Goal: Task Accomplishment & Management: Complete application form

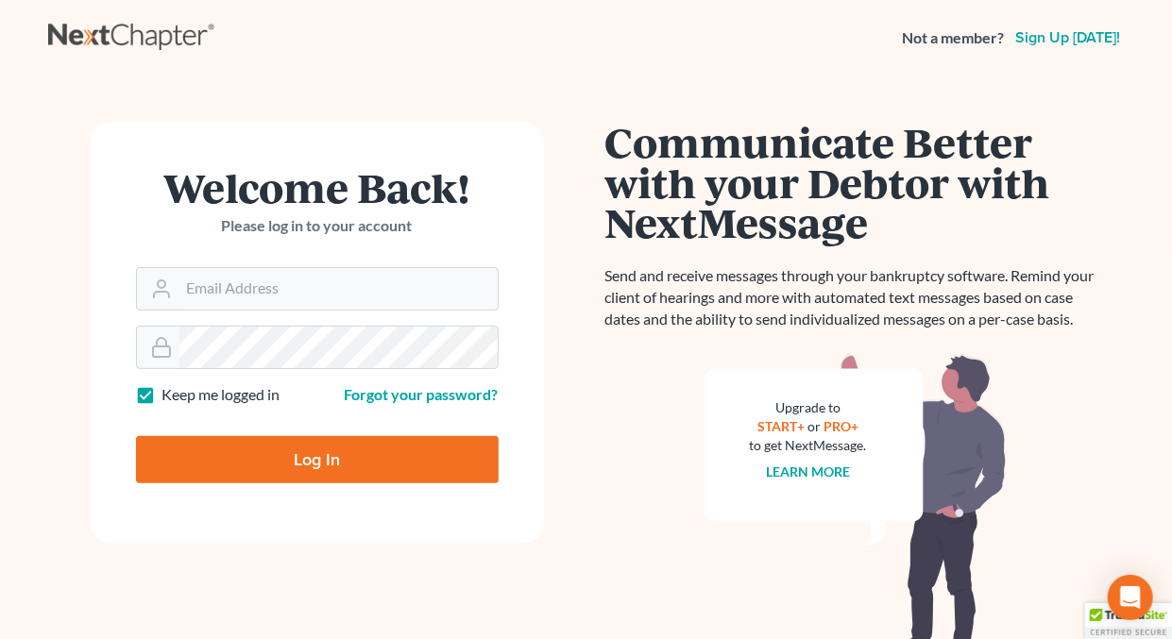
click at [162, 394] on label "Keep me logged in" at bounding box center [221, 395] width 118 height 22
click at [170, 394] on input "Keep me logged in" at bounding box center [176, 390] width 12 height 12
checkbox input "false"
click at [288, 287] on input "Email Address" at bounding box center [338, 289] width 318 height 42
type input "[EMAIL_ADDRESS][DOMAIN_NAME]"
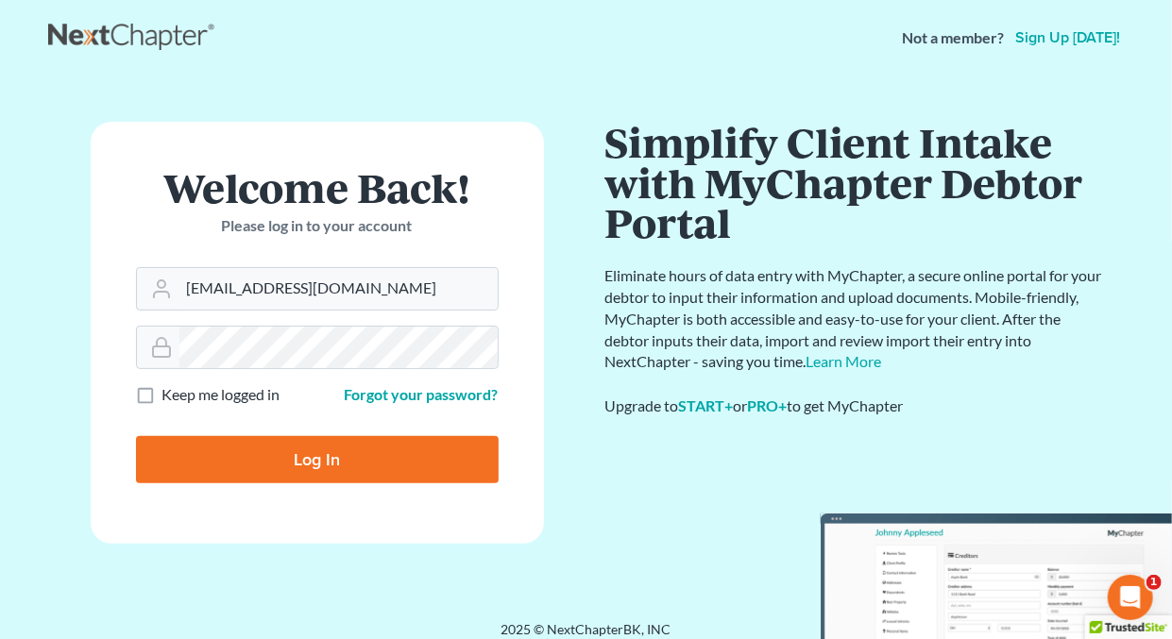
click at [339, 461] on input "Log In" at bounding box center [317, 459] width 363 height 47
type input "Thinking..."
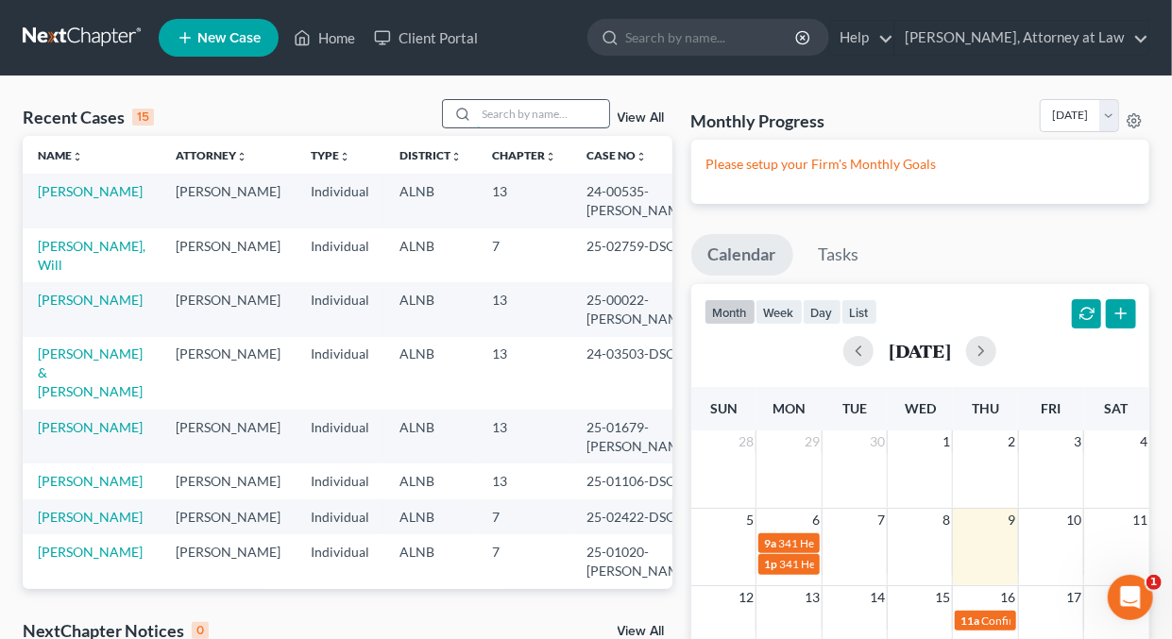
click at [497, 107] on input "search" at bounding box center [543, 113] width 132 height 27
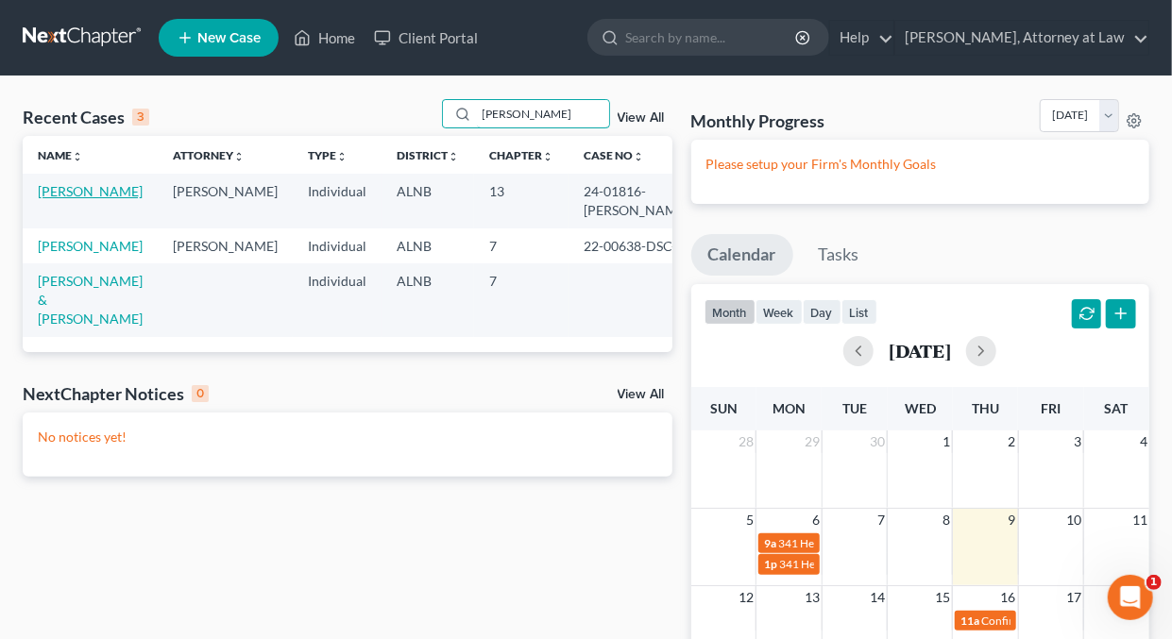
type input "[PERSON_NAME]"
click at [91, 187] on link "[PERSON_NAME]" at bounding box center [90, 191] width 105 height 16
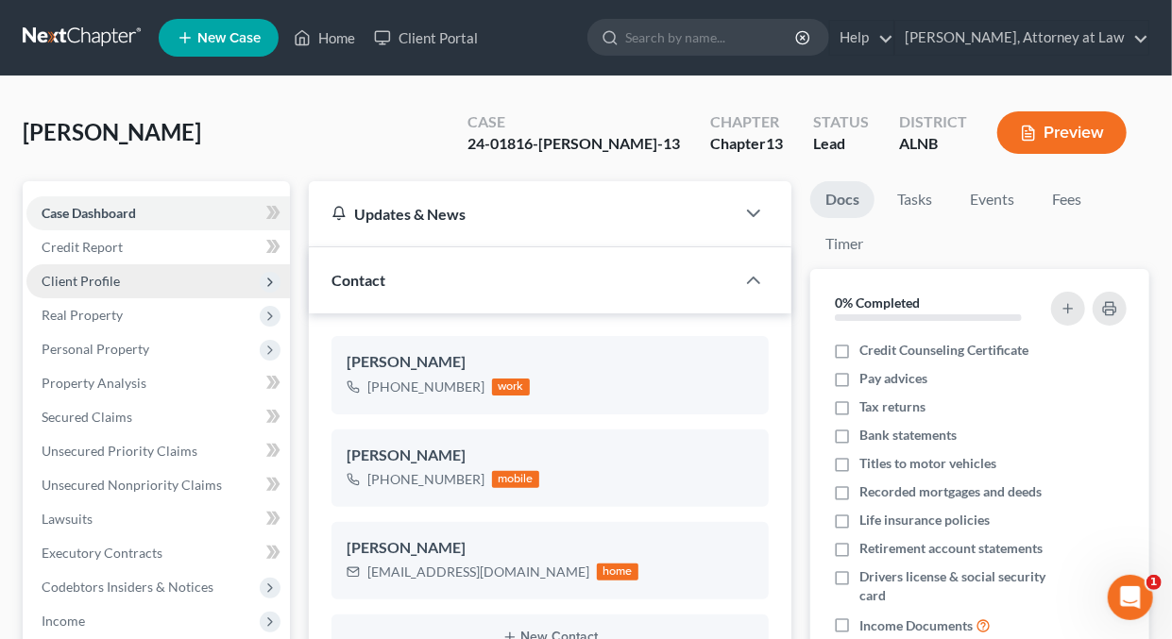
click at [104, 282] on span "Client Profile" at bounding box center [81, 281] width 78 height 16
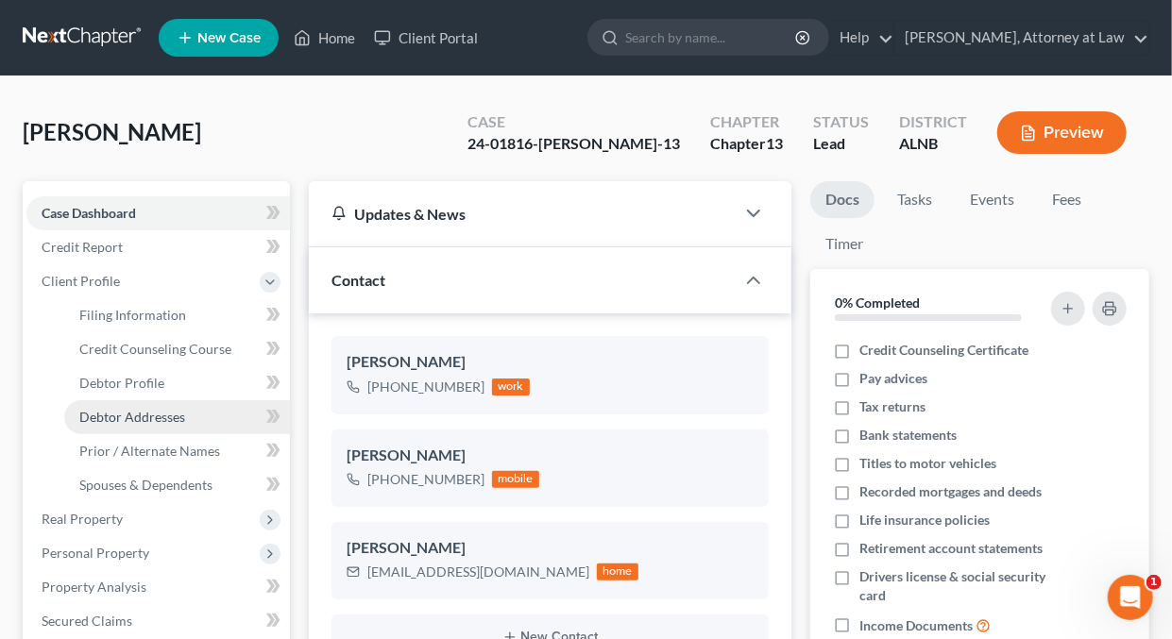
click at [125, 415] on span "Debtor Addresses" at bounding box center [132, 417] width 106 height 16
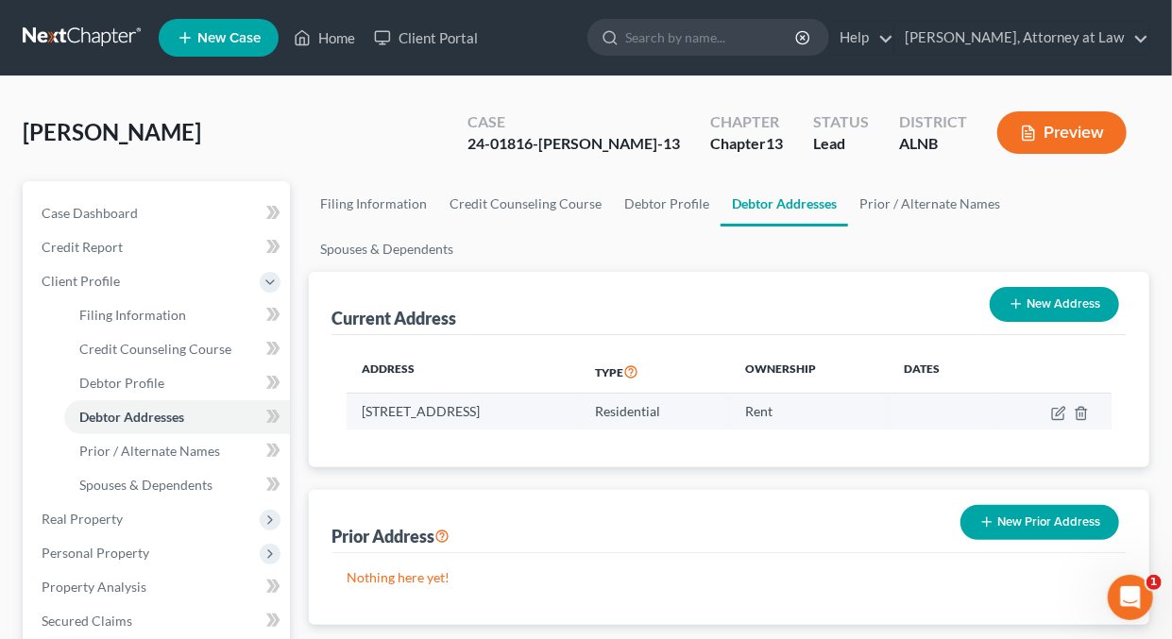
drag, startPoint x: 365, startPoint y: 409, endPoint x: 642, endPoint y: 417, distance: 277.8
click at [580, 417] on td "[STREET_ADDRESS]" at bounding box center [463, 412] width 233 height 36
copy td "[STREET_ADDRESS]"
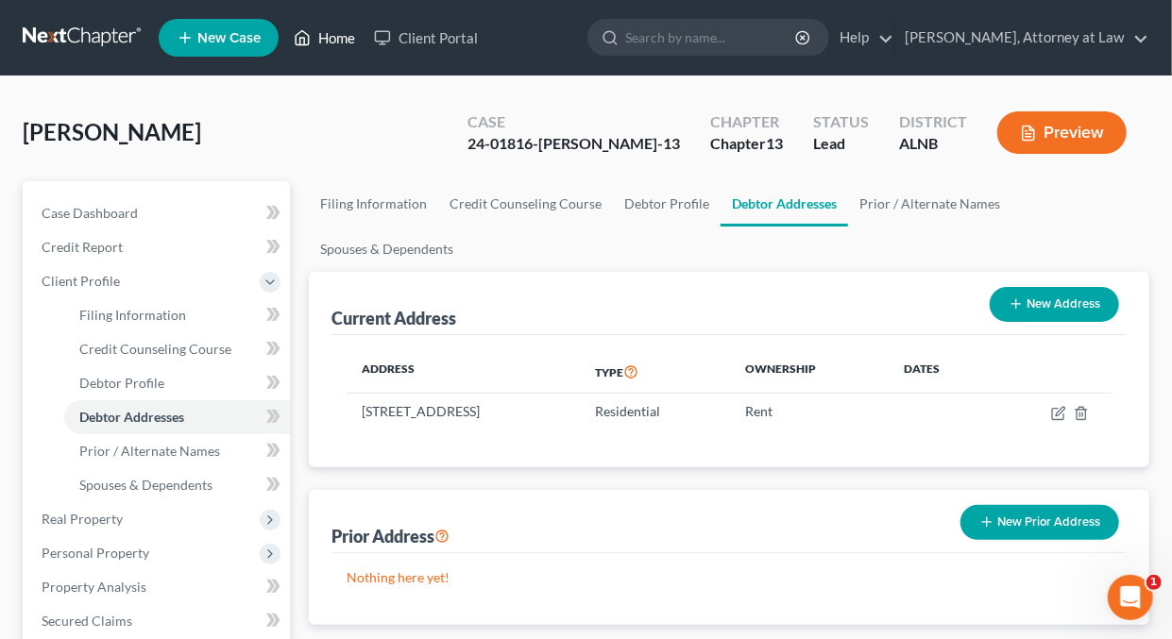
click at [322, 44] on link "Home" at bounding box center [324, 38] width 80 height 34
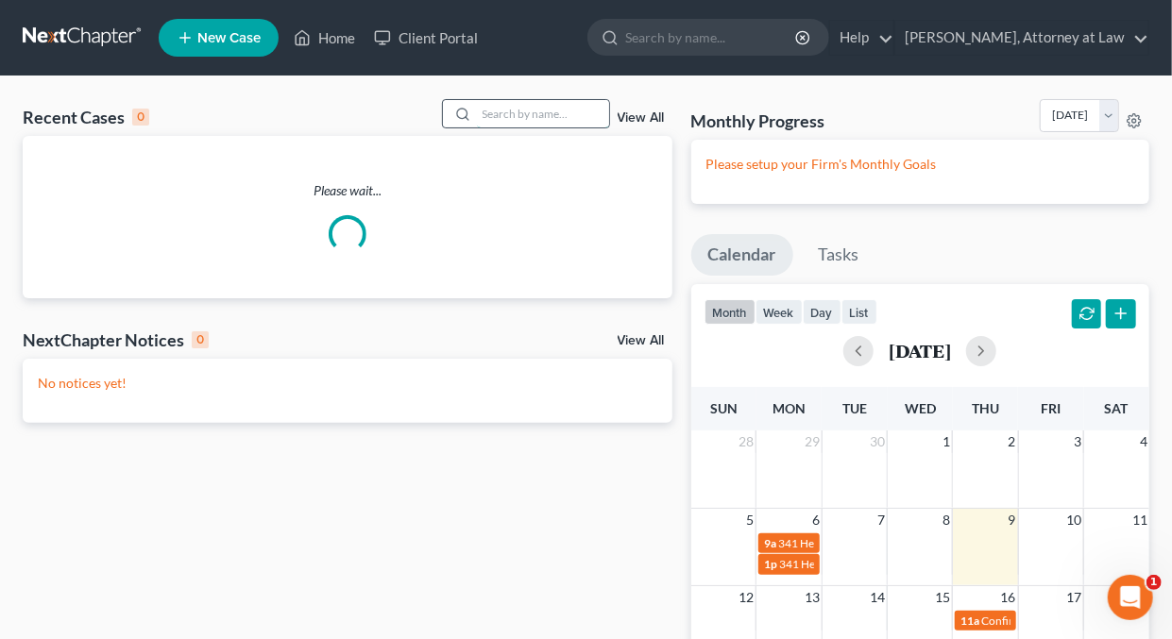
click at [520, 113] on input "search" at bounding box center [543, 113] width 132 height 27
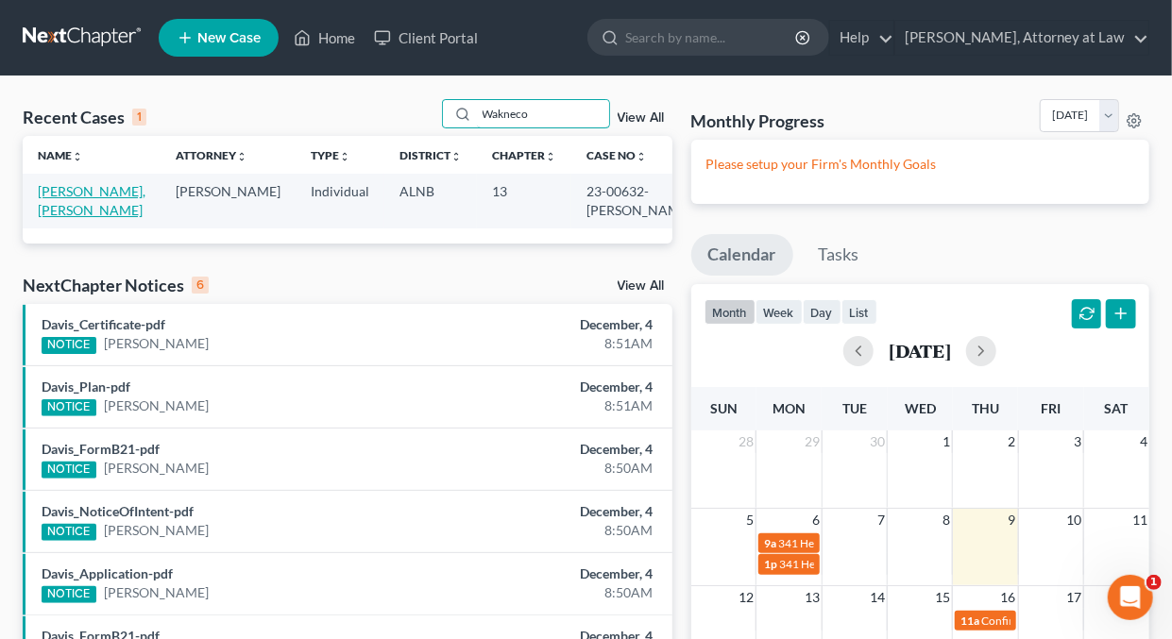
type input "Wakneco"
click at [87, 192] on link "[PERSON_NAME], [PERSON_NAME]" at bounding box center [92, 200] width 108 height 35
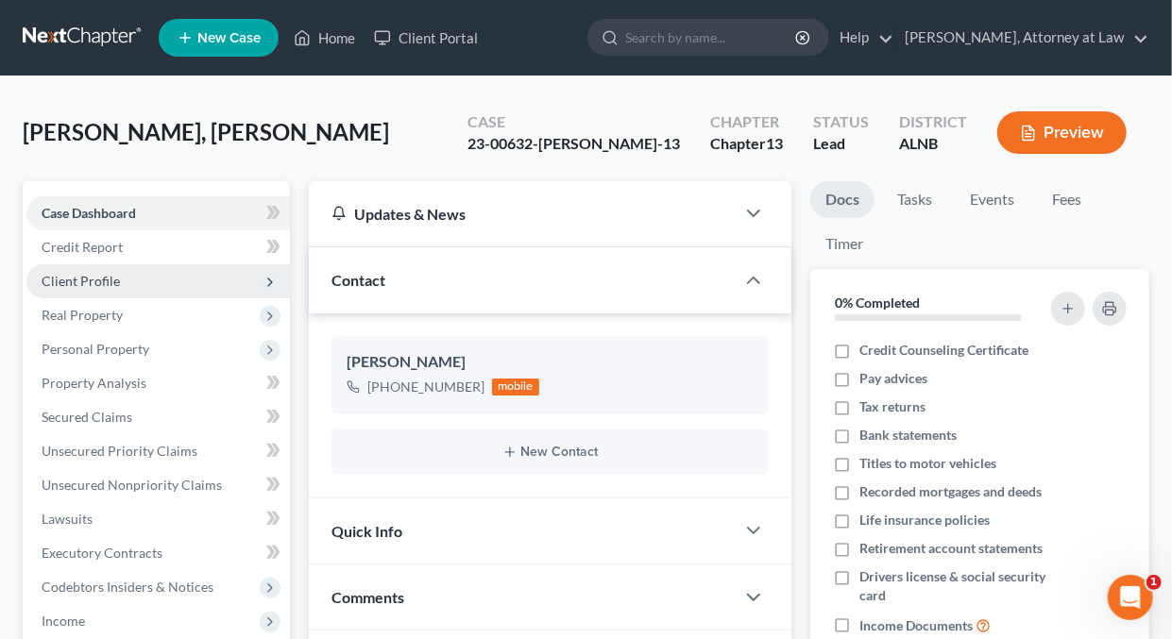
click at [79, 277] on span "Client Profile" at bounding box center [81, 281] width 78 height 16
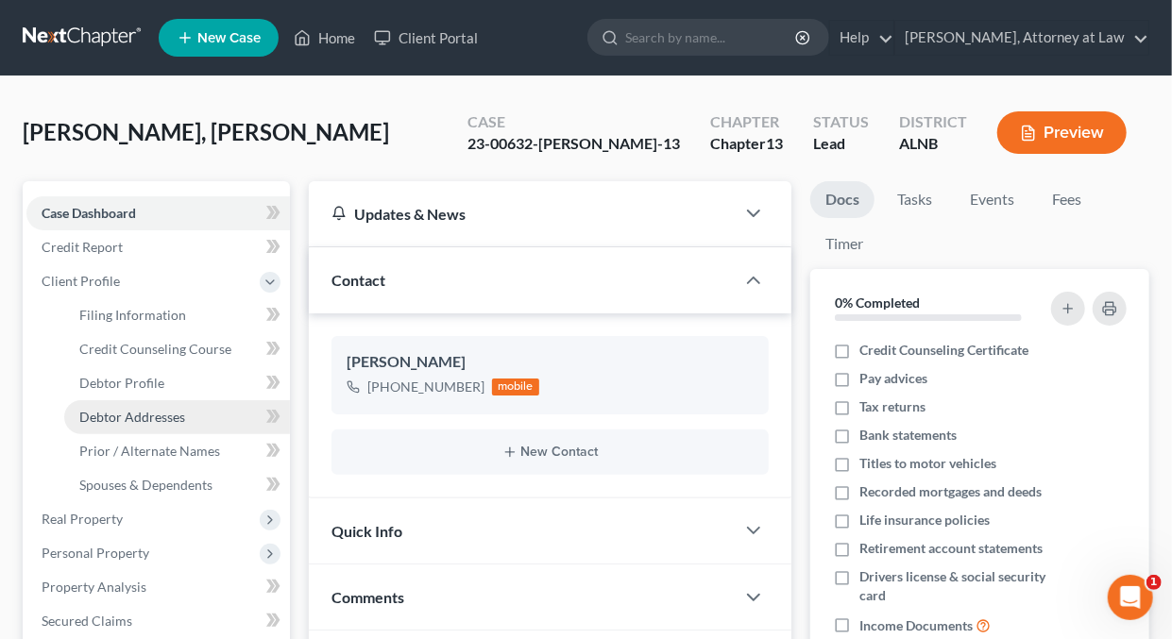
click at [91, 417] on span "Debtor Addresses" at bounding box center [132, 417] width 106 height 16
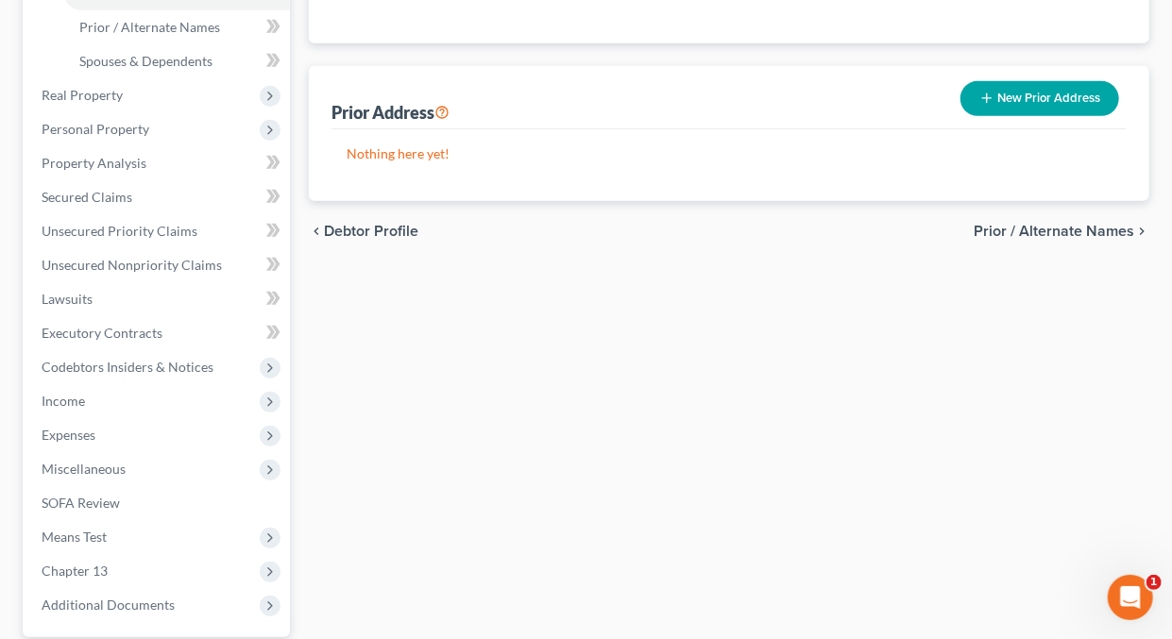
scroll to position [451, 0]
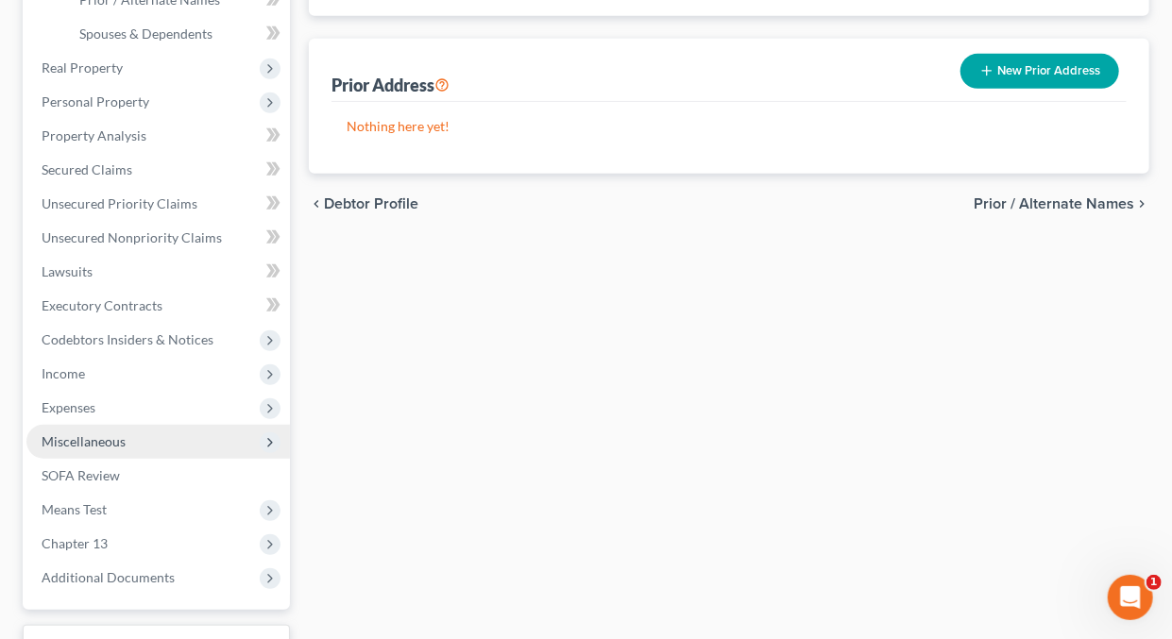
click at [81, 436] on span "Miscellaneous" at bounding box center [84, 442] width 84 height 16
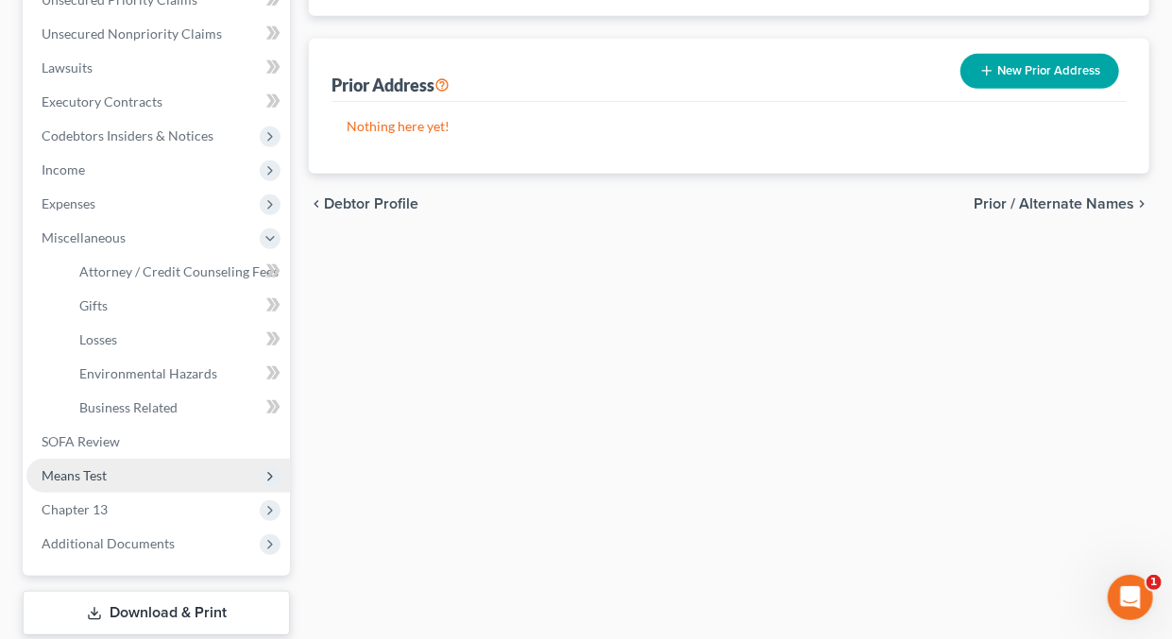
click at [87, 468] on span "Means Test" at bounding box center [74, 476] width 65 height 16
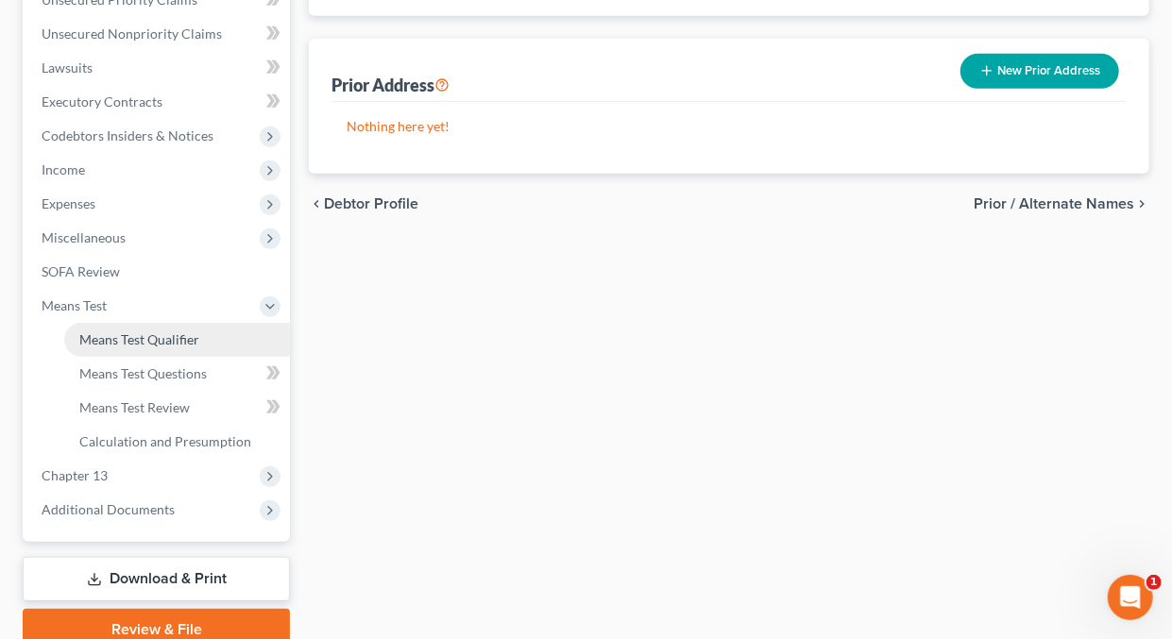
click at [164, 338] on span "Means Test Qualifier" at bounding box center [139, 340] width 120 height 16
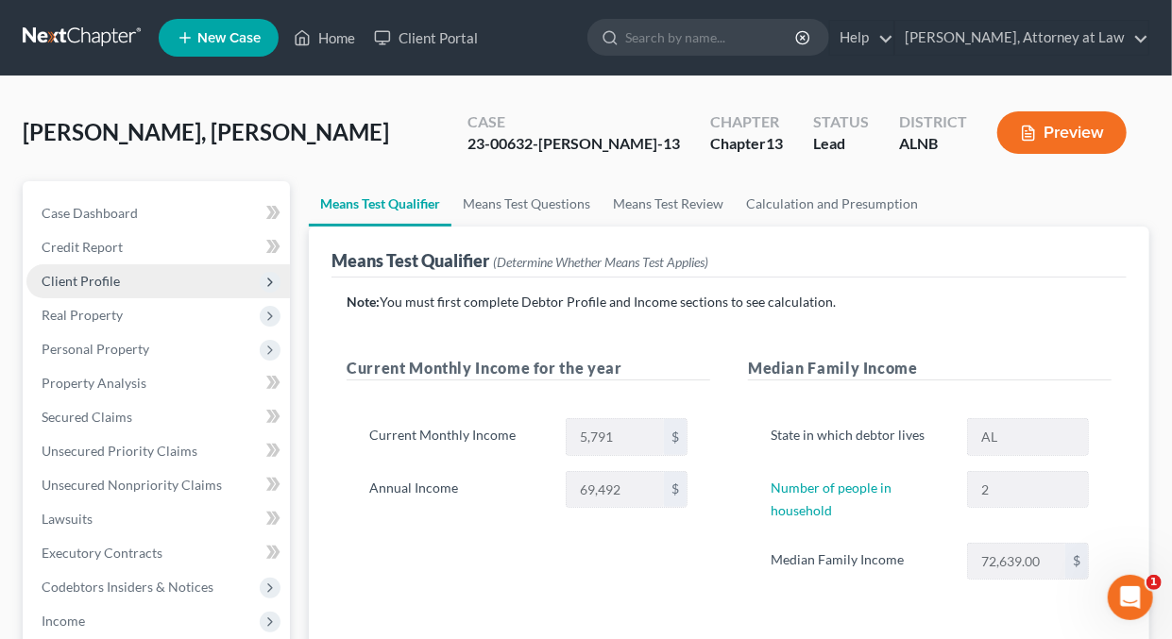
click at [98, 281] on span "Client Profile" at bounding box center [81, 281] width 78 height 16
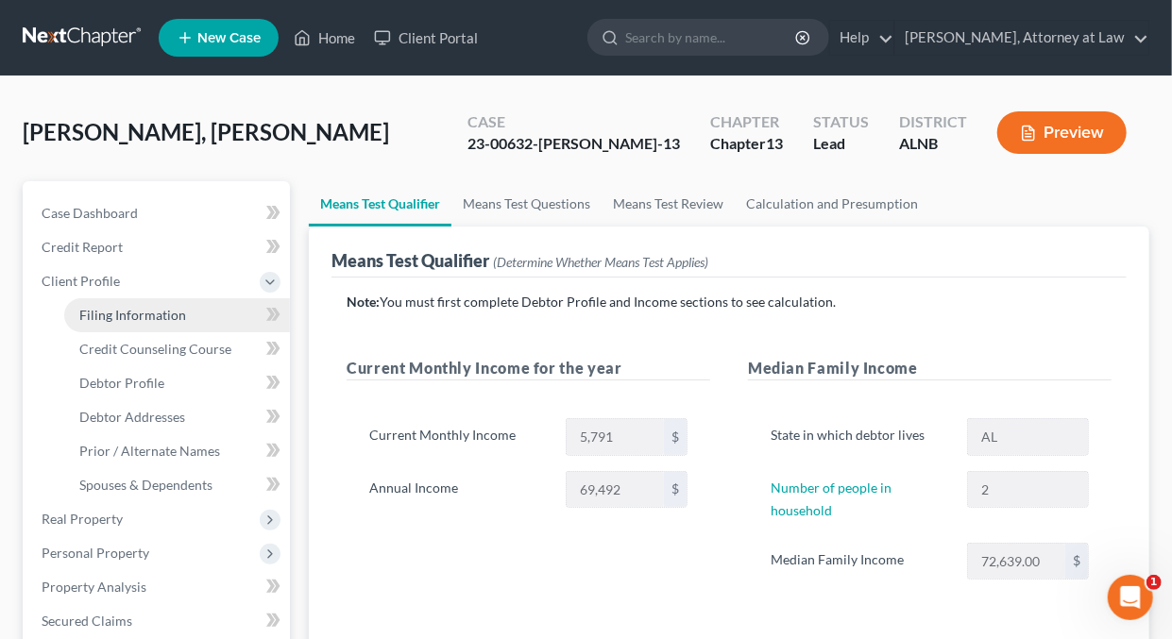
click at [116, 313] on span "Filing Information" at bounding box center [132, 315] width 107 height 16
select select "1"
select select "0"
select select "3"
select select "0"
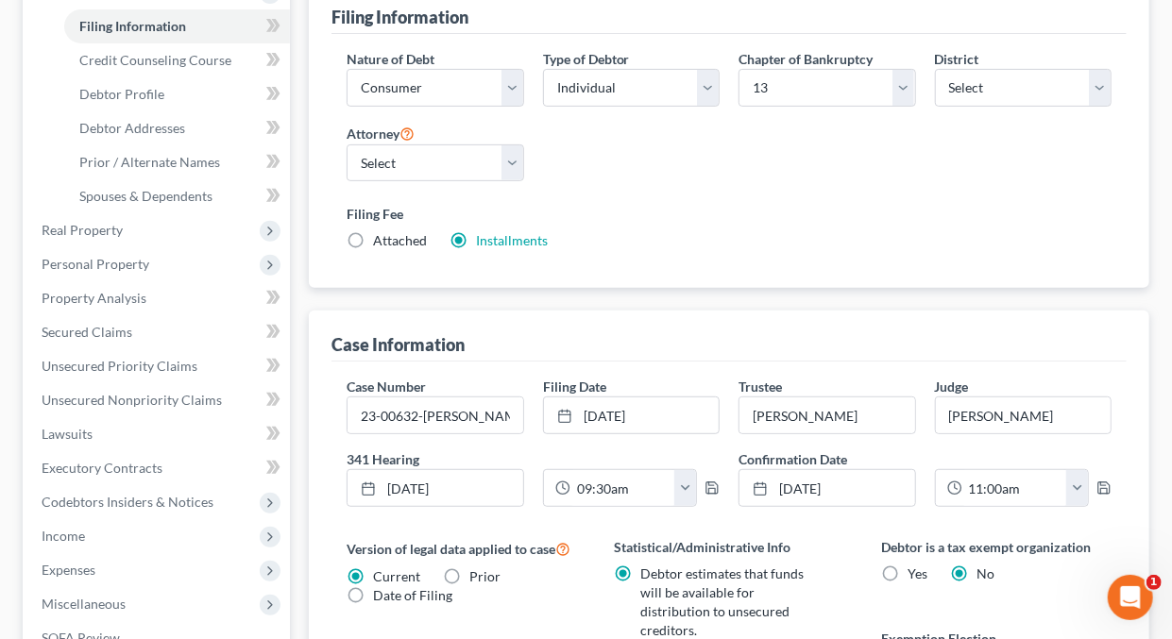
scroll to position [257, 0]
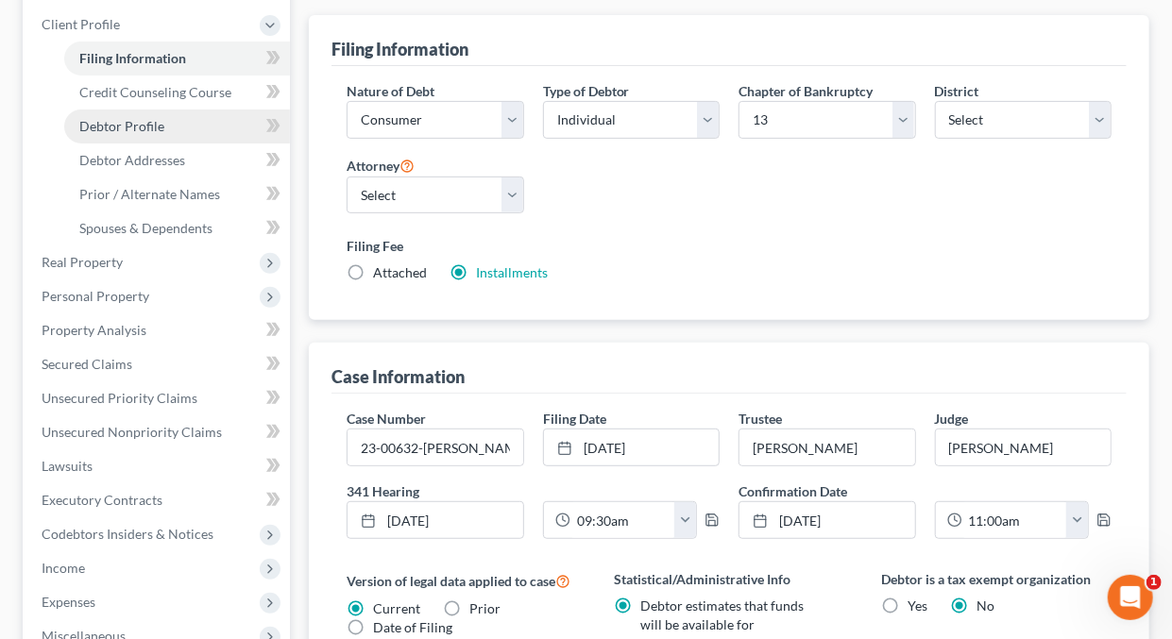
click at [128, 122] on span "Debtor Profile" at bounding box center [121, 126] width 85 height 16
select select "0"
select select "1"
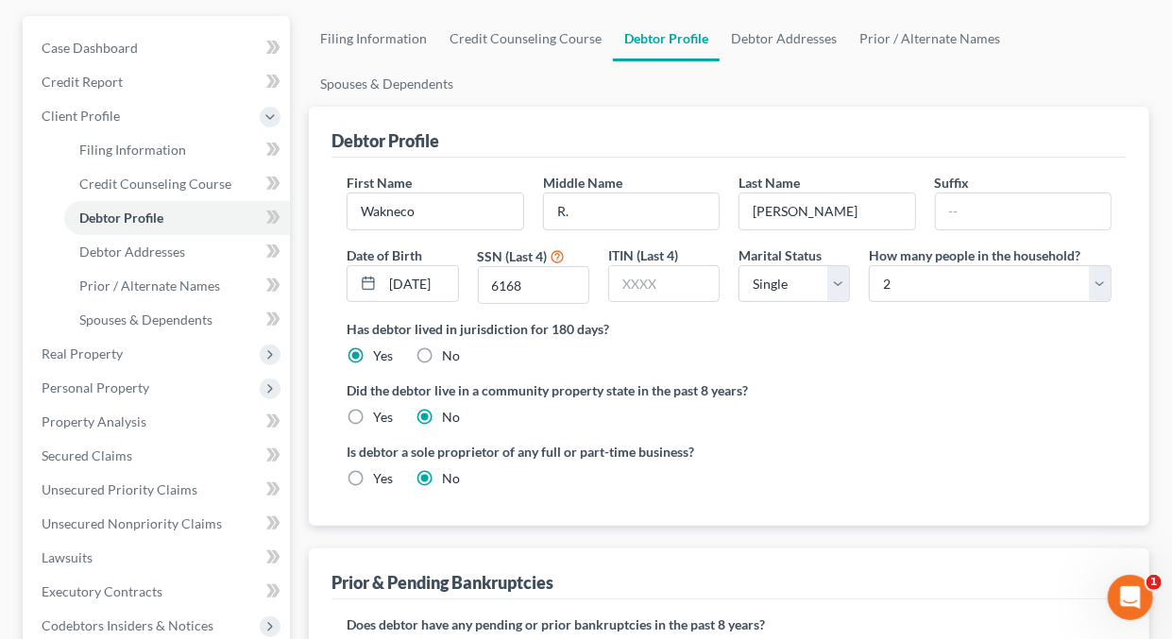
scroll to position [162, 0]
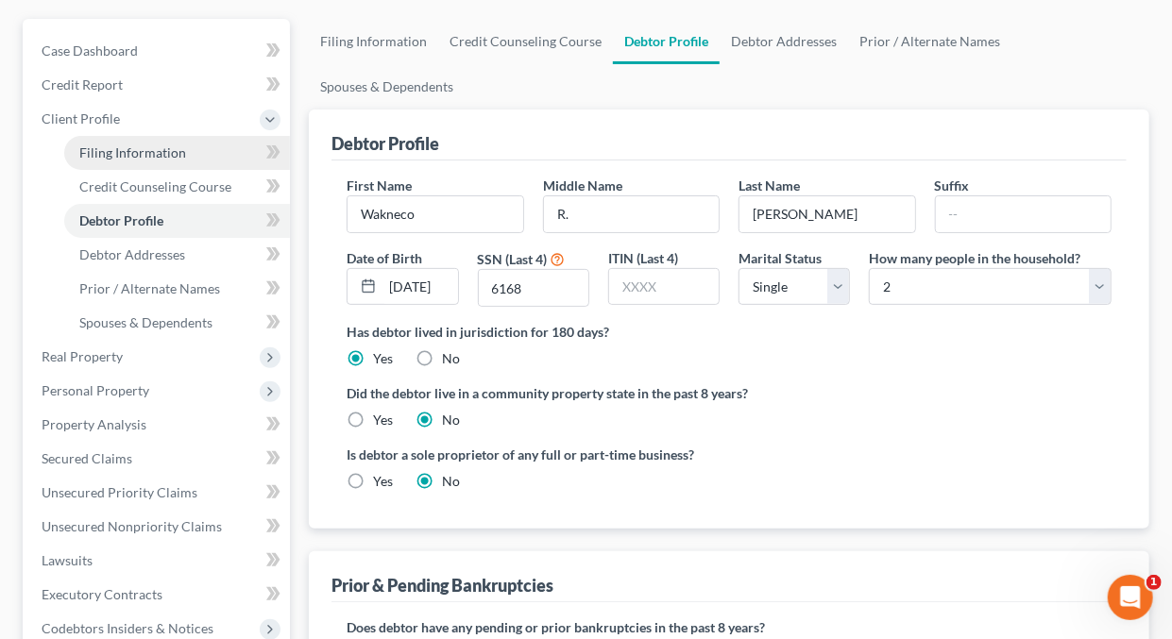
click at [148, 148] on span "Filing Information" at bounding box center [132, 153] width 107 height 16
select select "1"
select select "0"
select select "3"
select select "1"
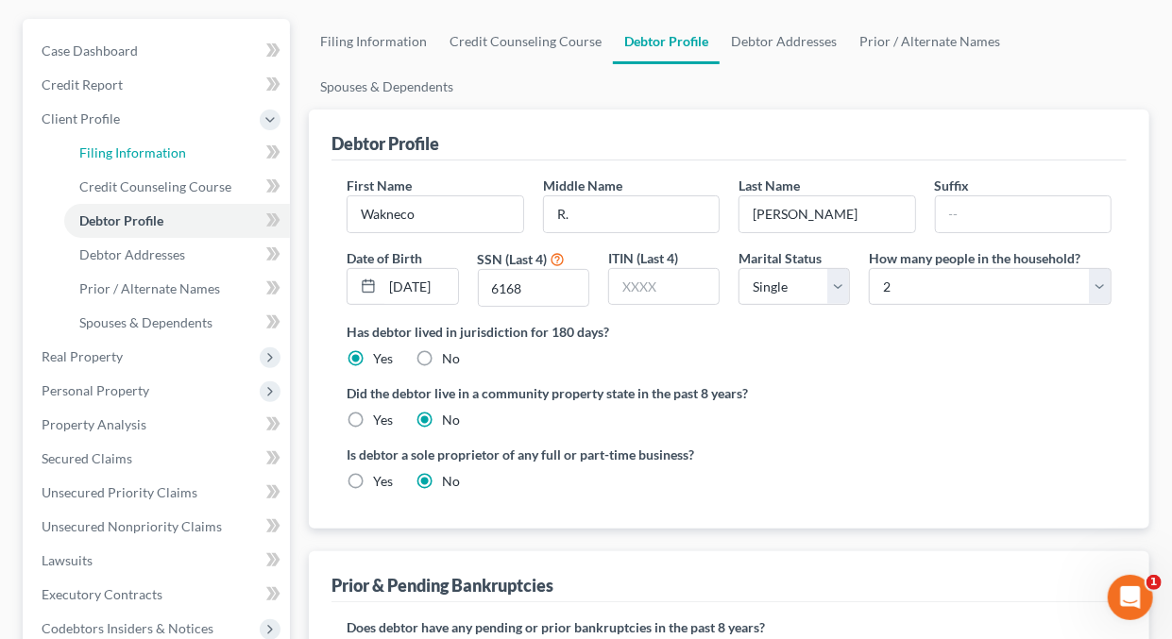
select select "1"
select select "0"
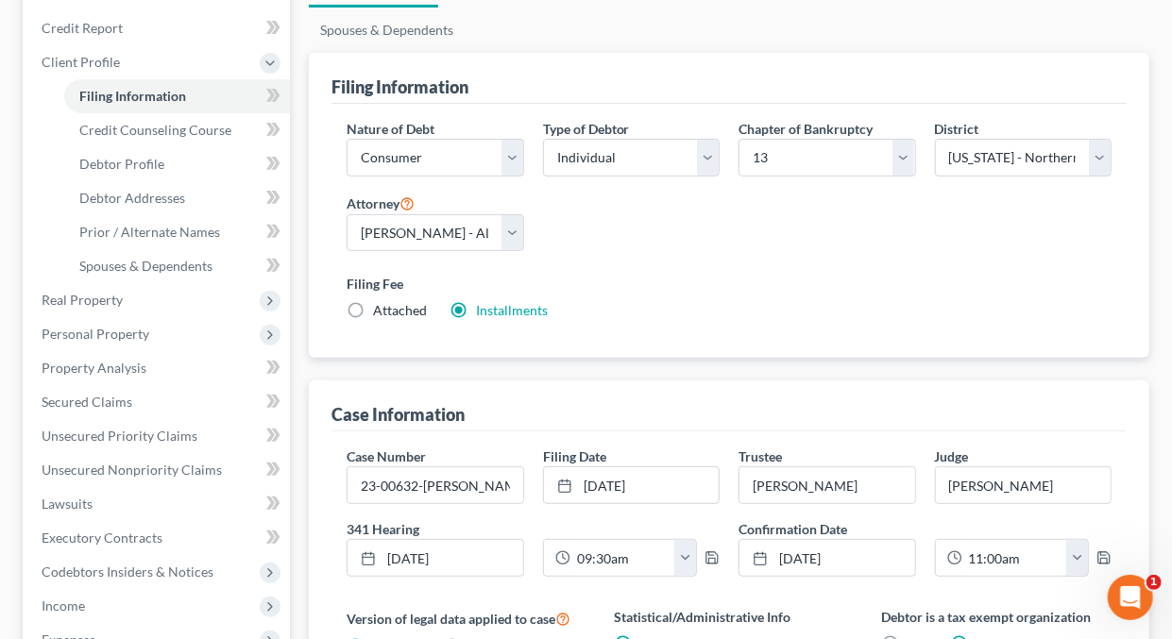
scroll to position [197, 0]
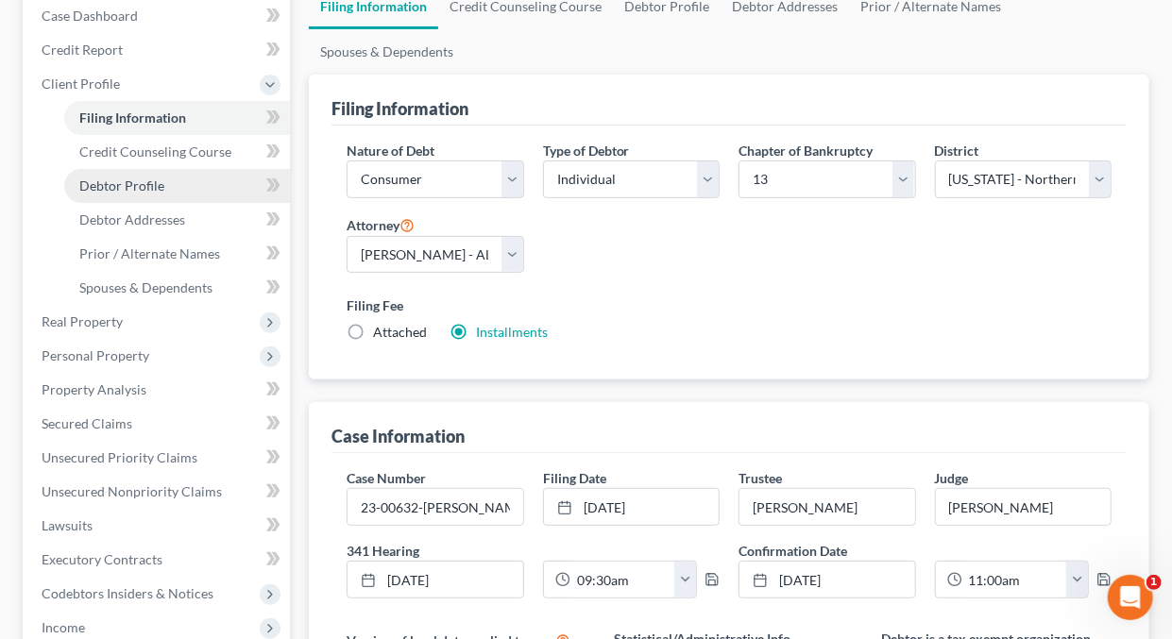
click at [153, 184] on span "Debtor Profile" at bounding box center [121, 186] width 85 height 16
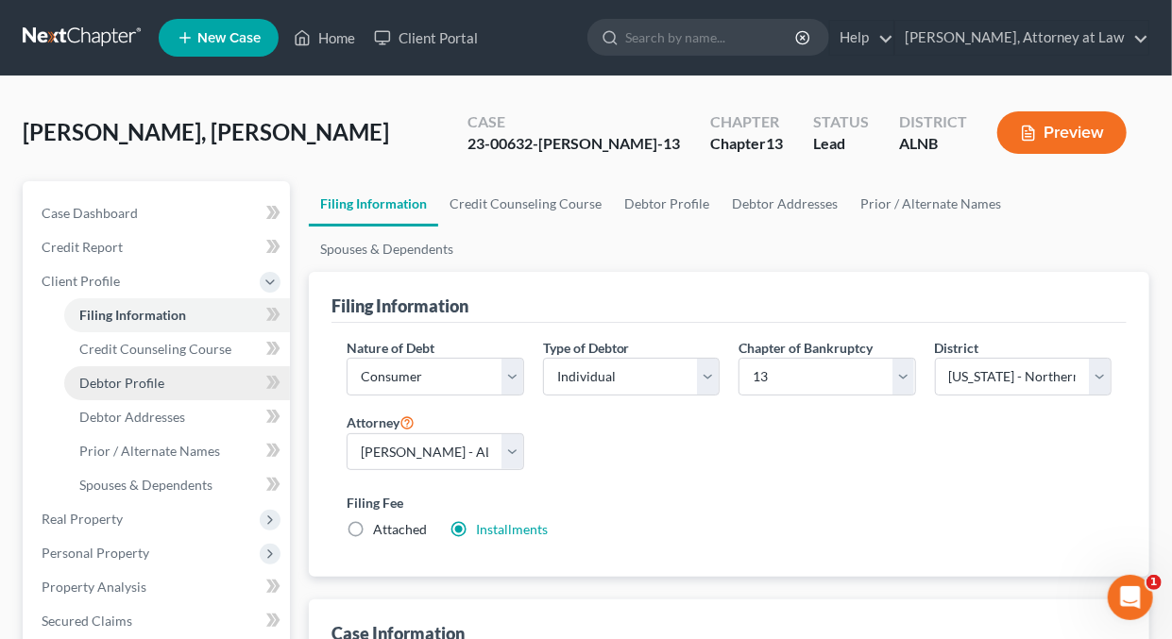
select select "0"
select select "1"
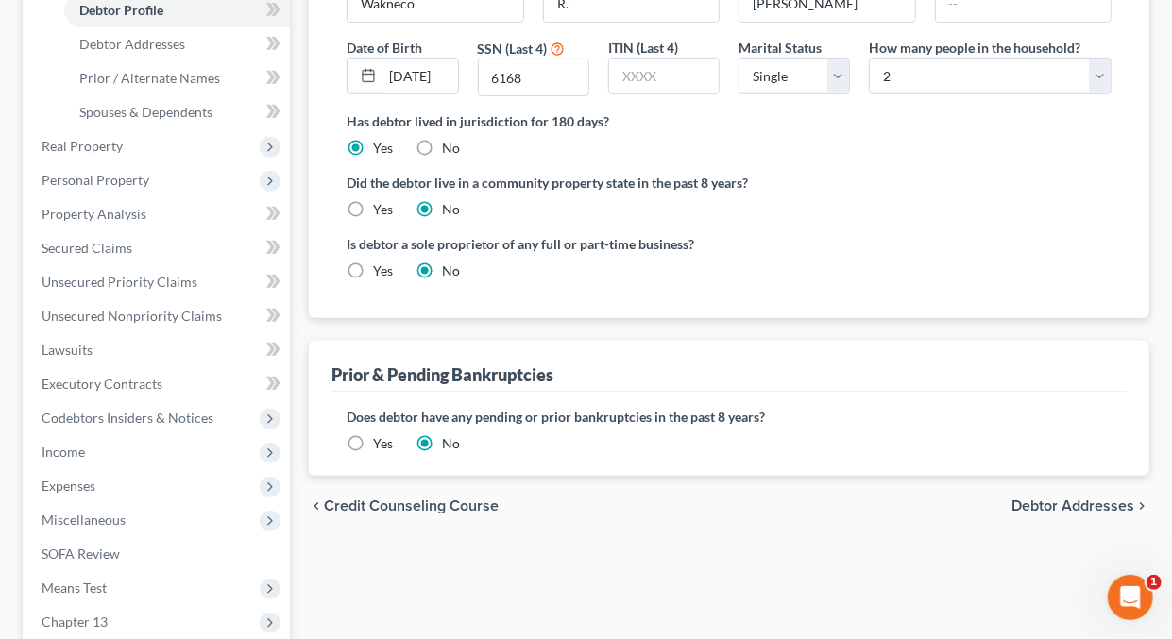
scroll to position [313, 0]
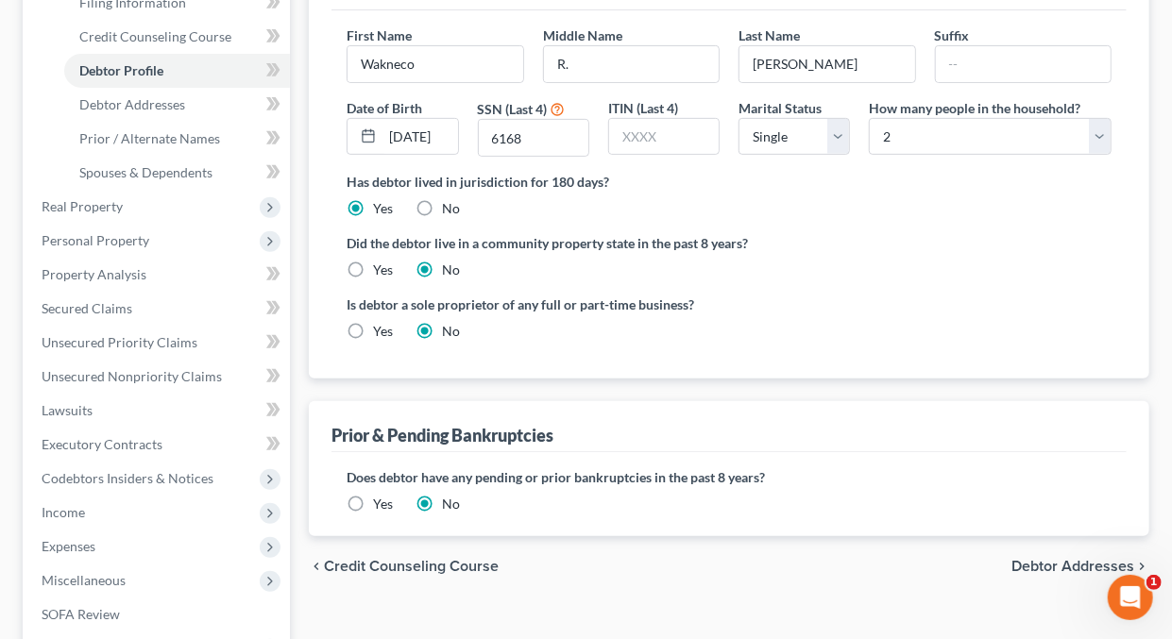
drag, startPoint x: 951, startPoint y: 348, endPoint x: 960, endPoint y: 480, distance: 132.5
click at [960, 482] on label "Does debtor have any pending or prior bankruptcies in the past 8 years?" at bounding box center [729, 478] width 765 height 20
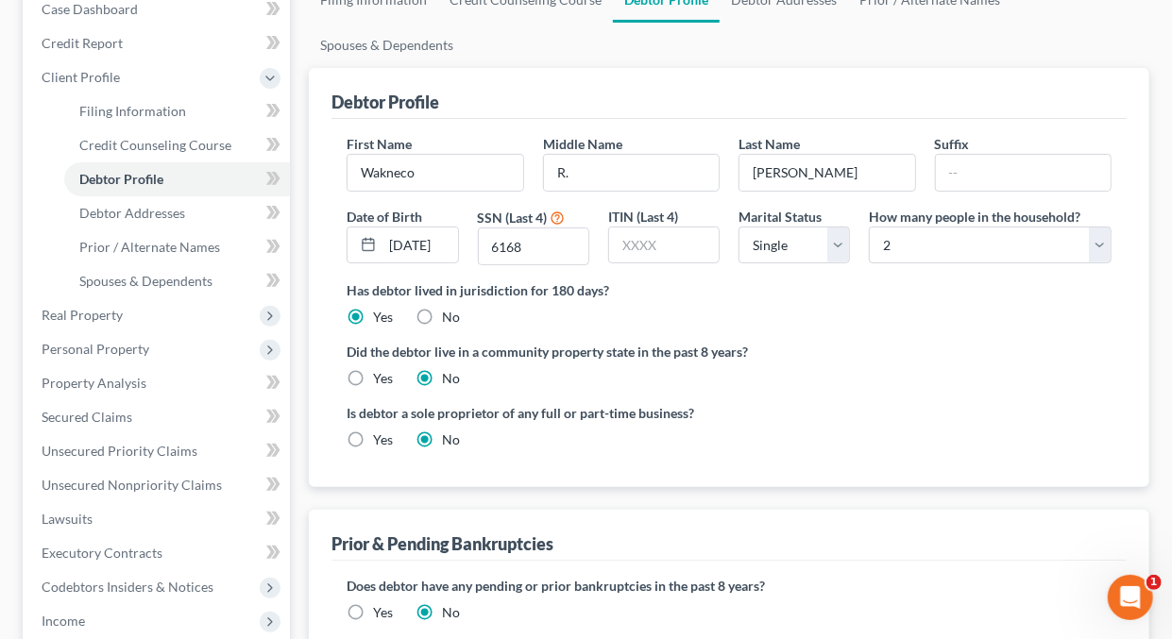
scroll to position [0, 0]
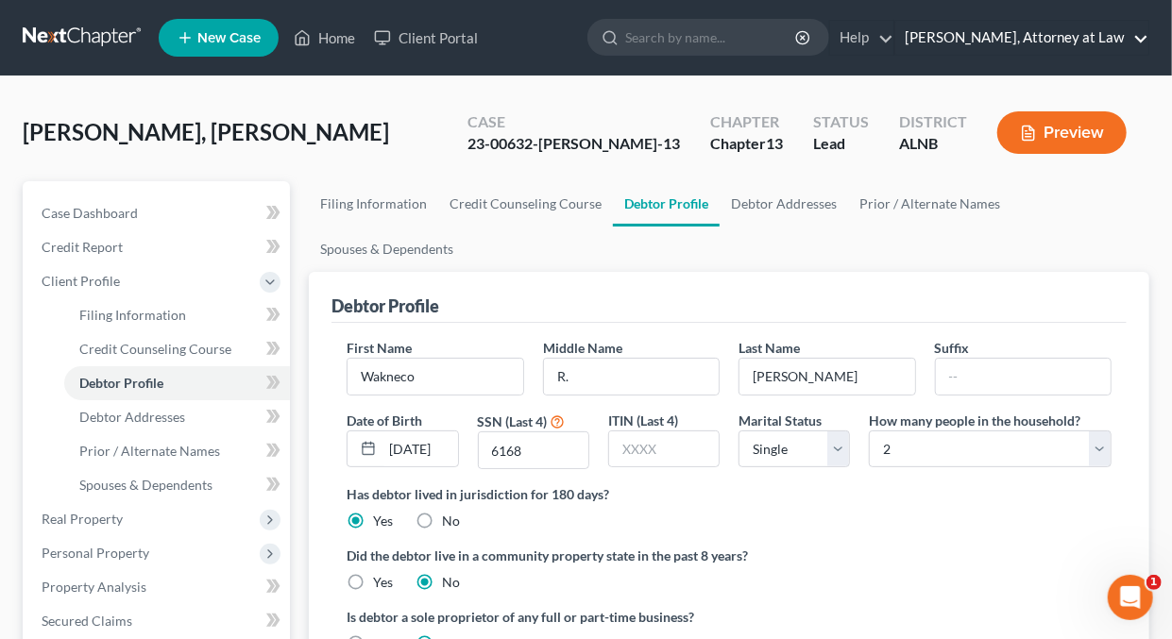
click at [1139, 42] on link "[PERSON_NAME], Attorney at Law" at bounding box center [1021, 38] width 253 height 34
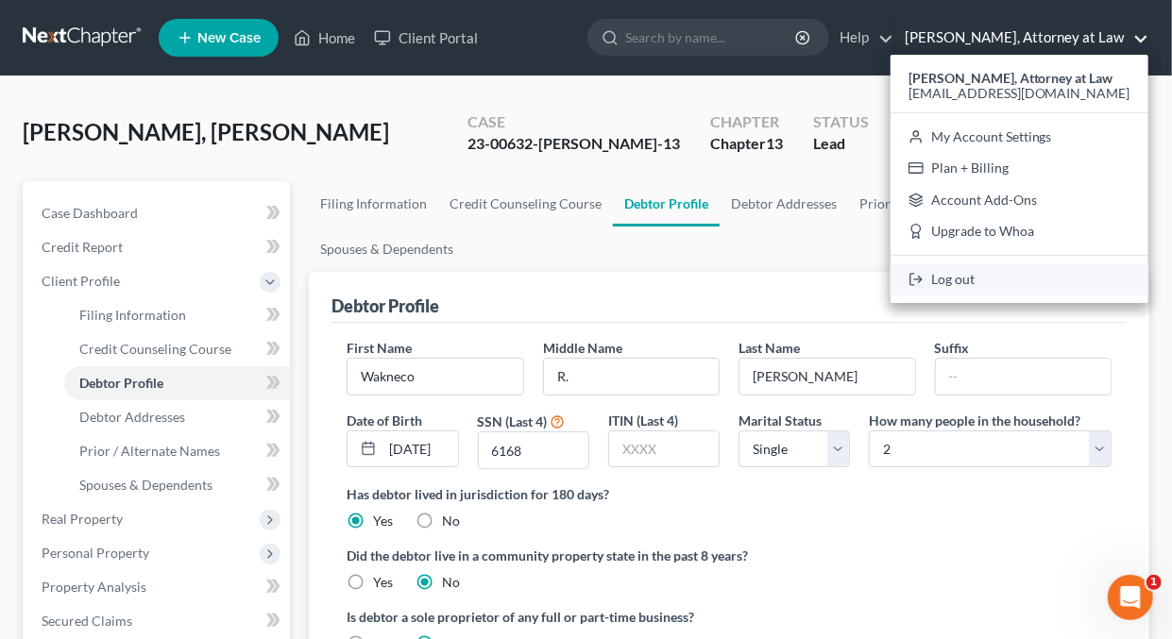
click at [983, 276] on link "Log out" at bounding box center [1020, 280] width 258 height 32
